Goal: Information Seeking & Learning: Learn about a topic

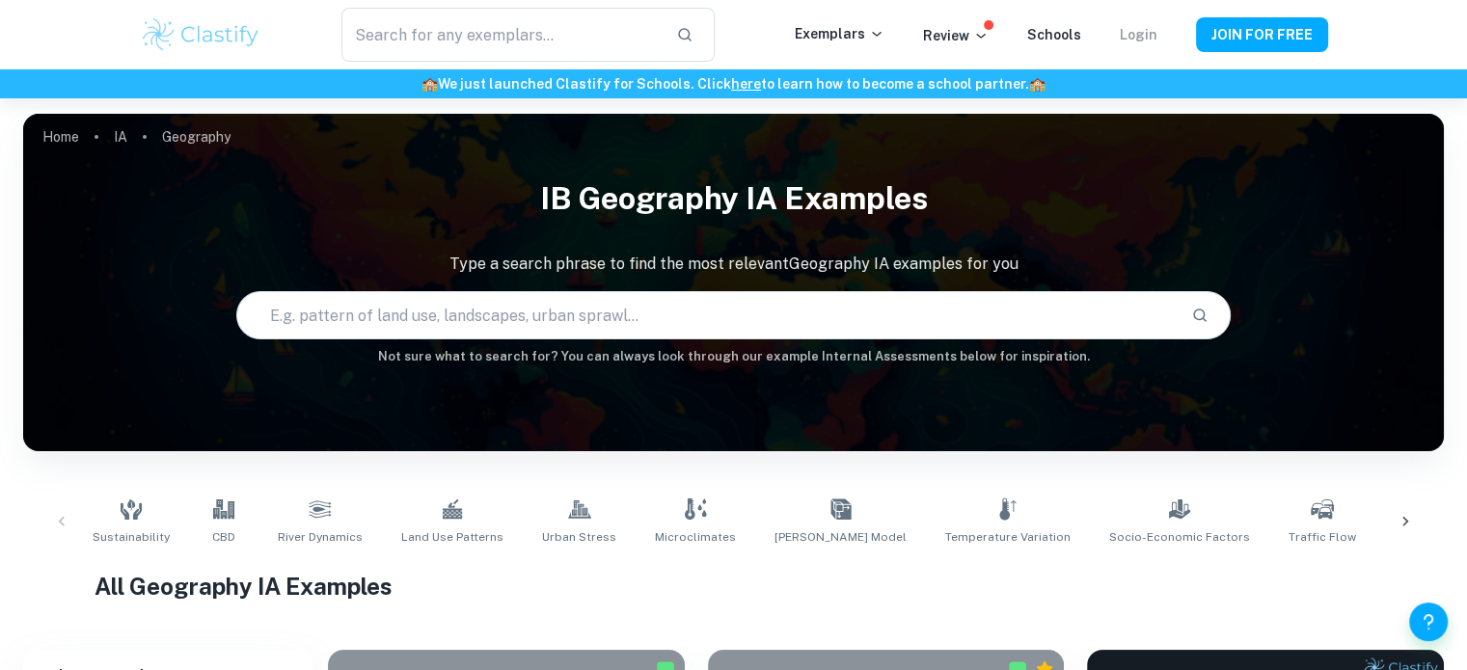
click at [1154, 37] on link "Login" at bounding box center [1139, 34] width 38 height 15
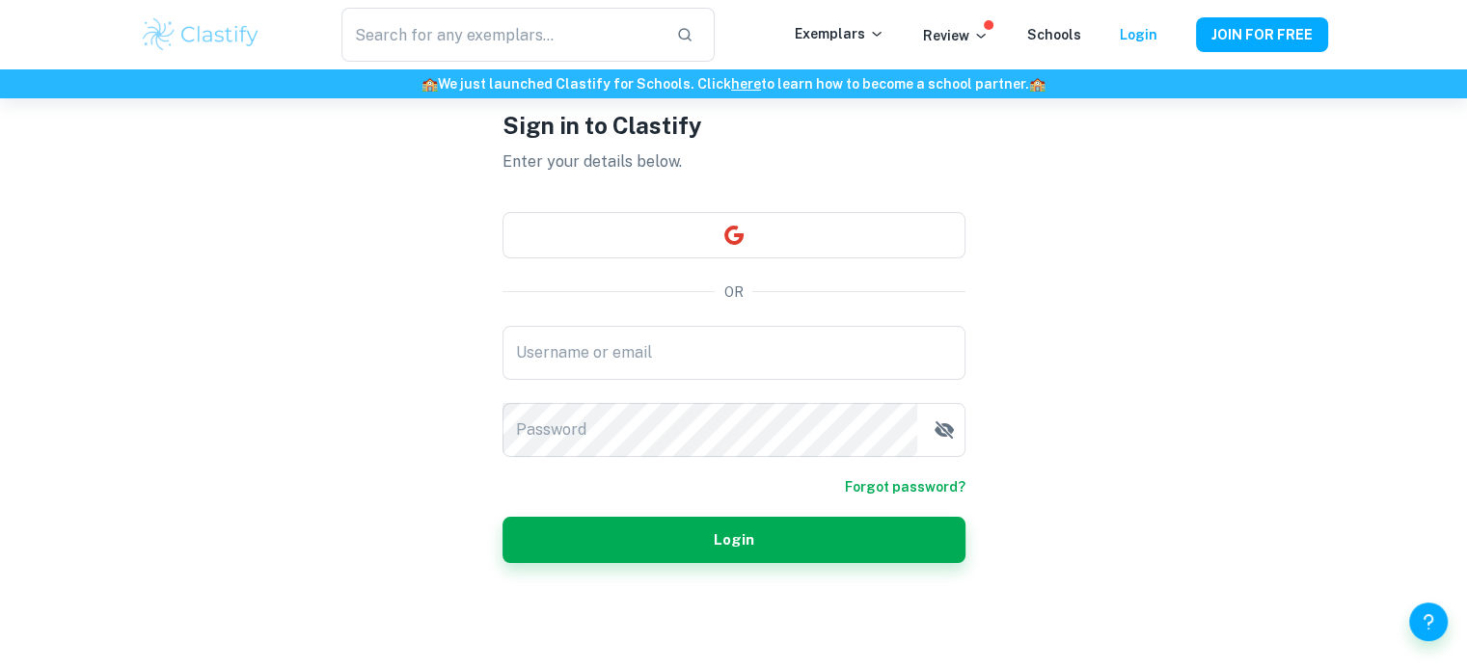
scroll to position [97, 0]
drag, startPoint x: 818, startPoint y: 242, endPoint x: 451, endPoint y: 305, distance: 371.8
click at [451, 305] on div "Sign in to Clastify Enter your details below. OR Username or email Username or …" at bounding box center [734, 336] width 579 height 670
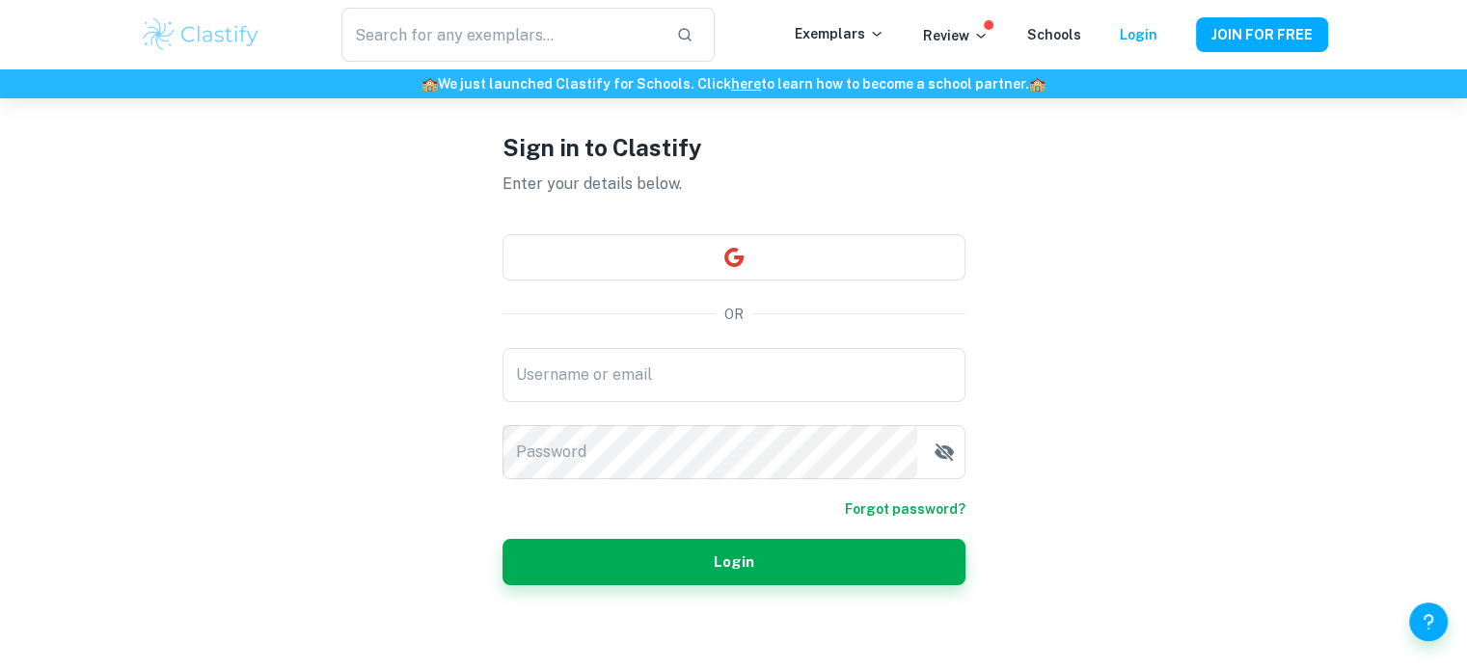
scroll to position [0, 0]
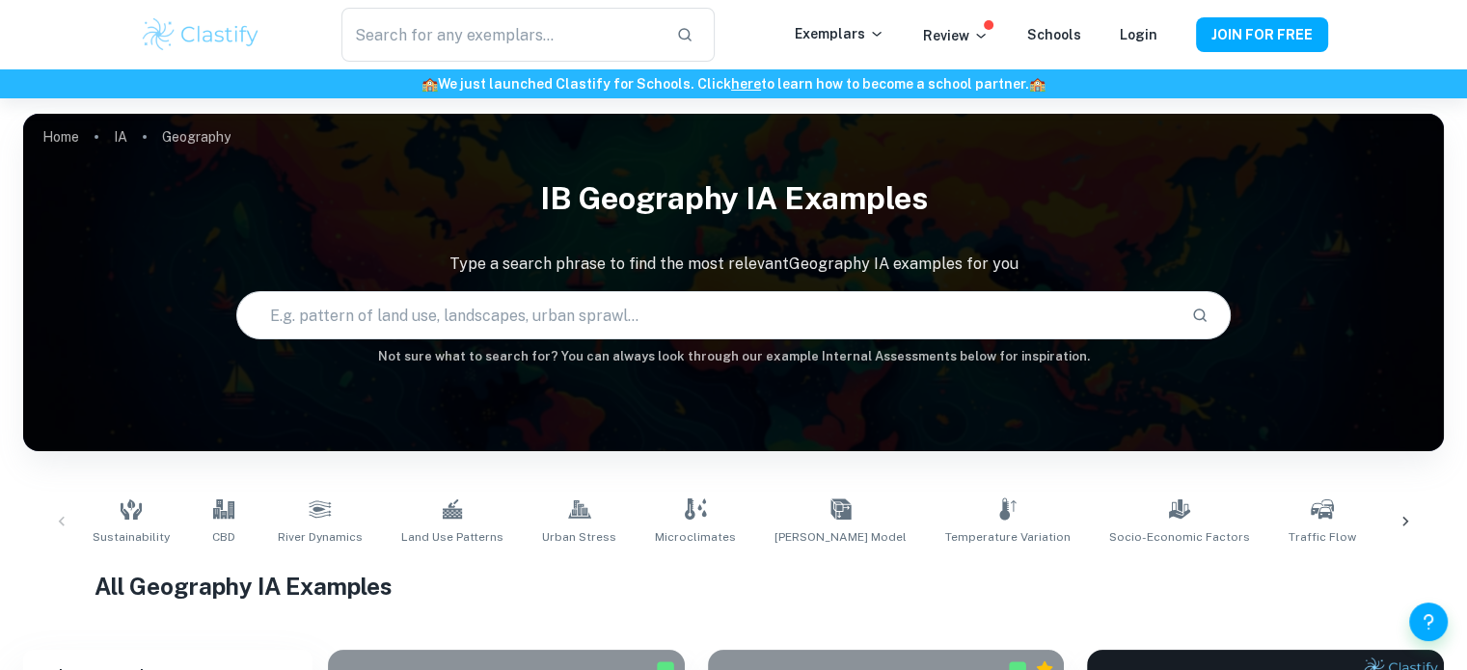
click at [394, 321] on input "text" at bounding box center [706, 315] width 938 height 54
type input "pharmacies"
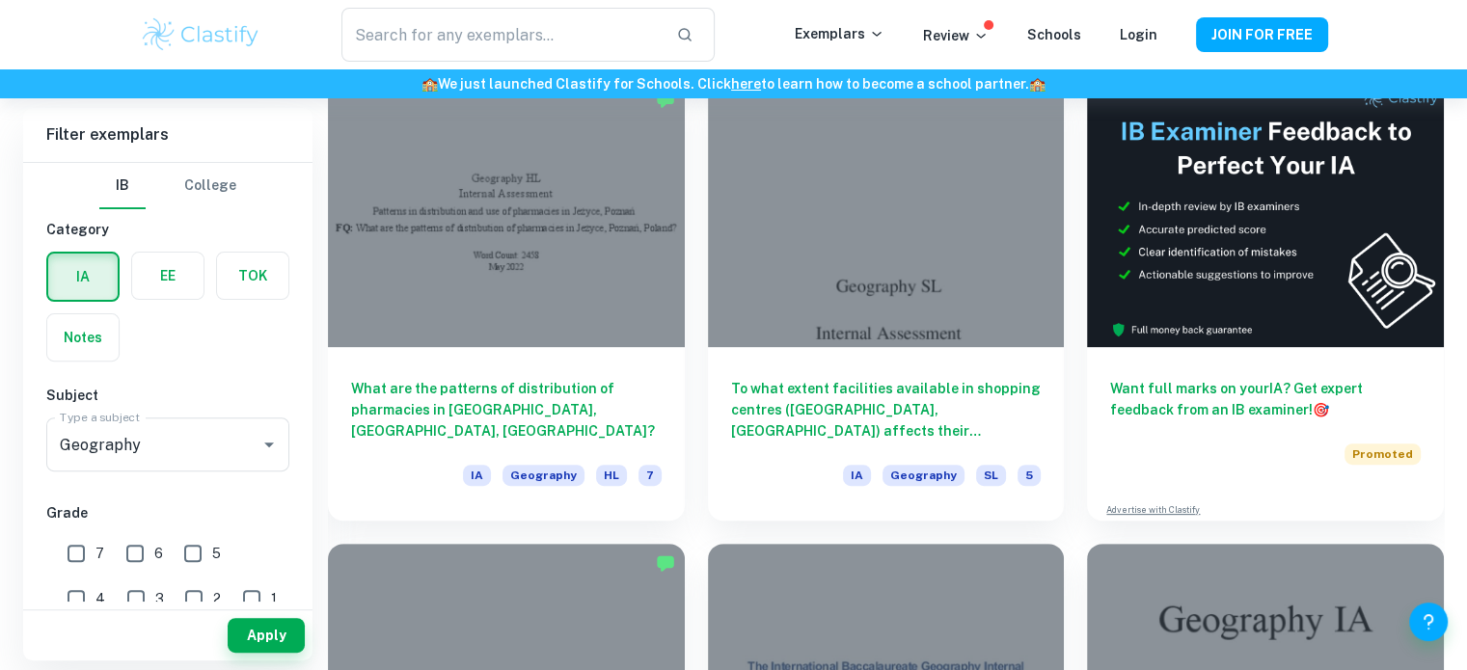
scroll to position [571, 0]
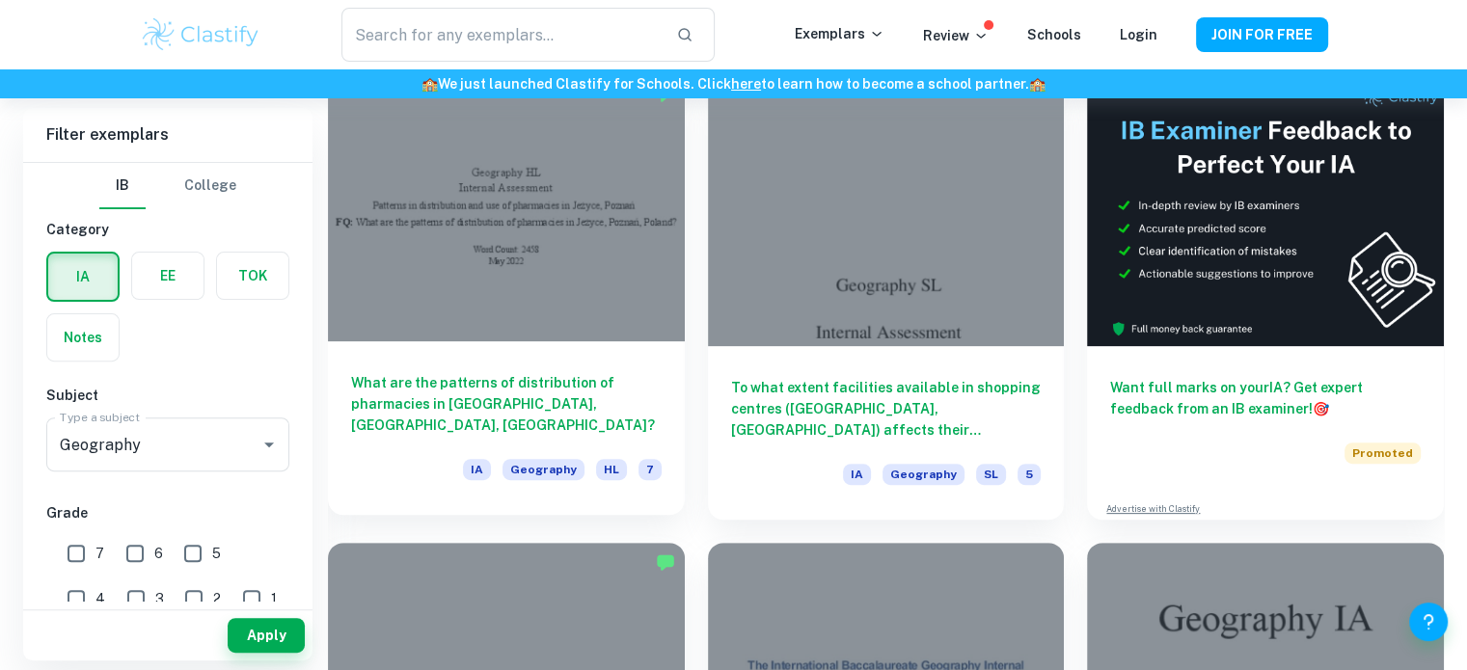
click at [489, 393] on h6 "What are the patterns of distribution of pharmacies in [GEOGRAPHIC_DATA], [GEOG…" at bounding box center [506, 404] width 311 height 64
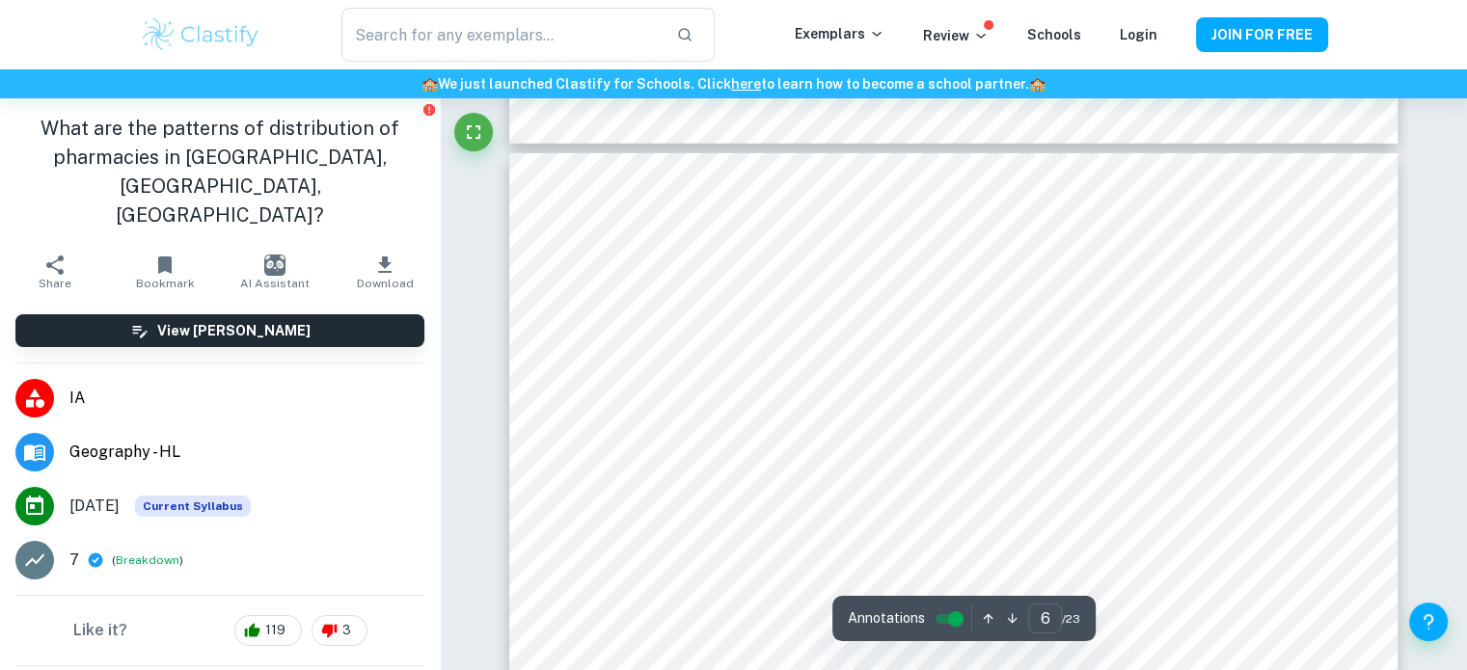
scroll to position [6046, 0]
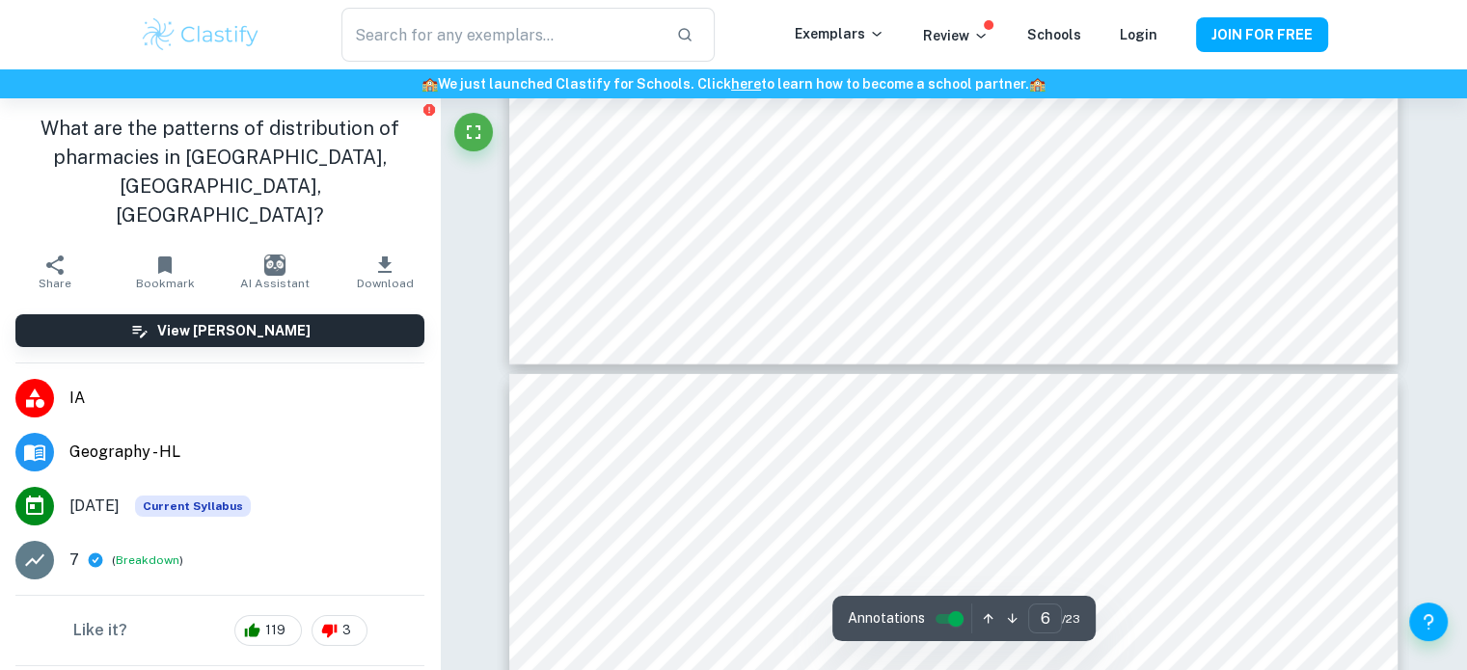
type input "5"
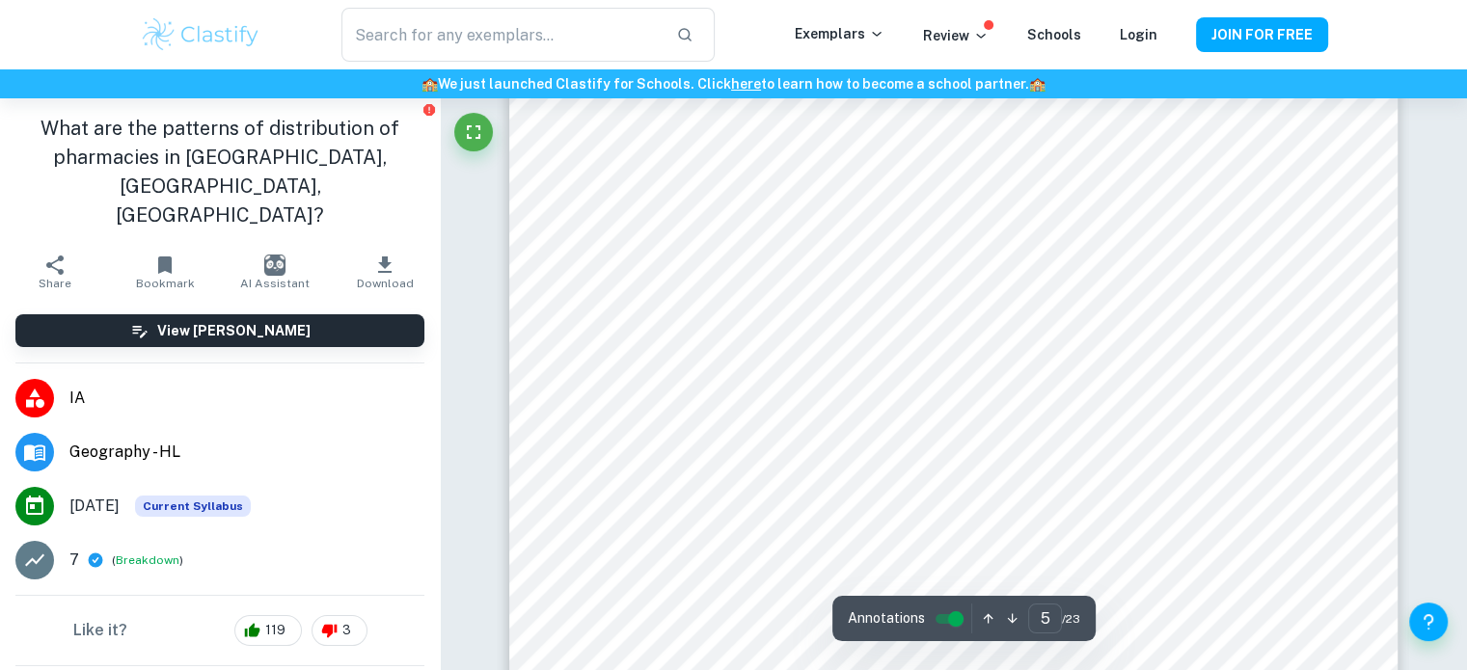
scroll to position [5205, 0]
